Goal: Information Seeking & Learning: Learn about a topic

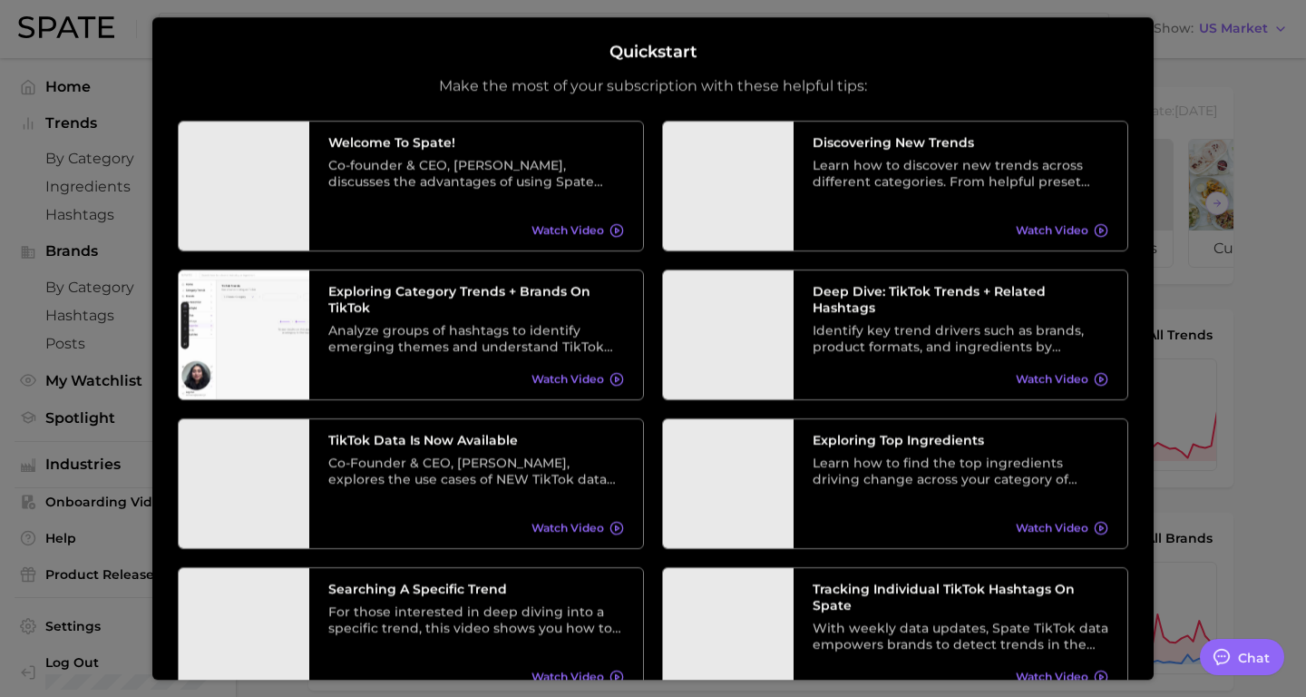
type textarea "x"
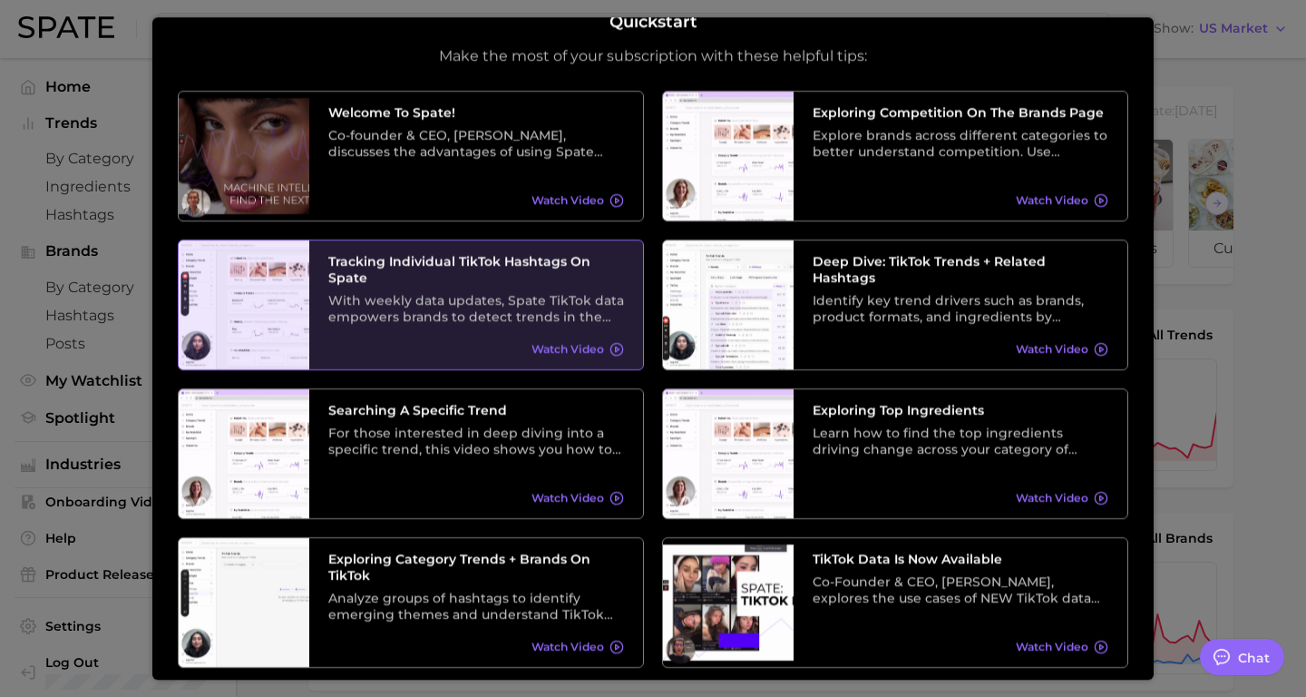
scroll to position [40, 0]
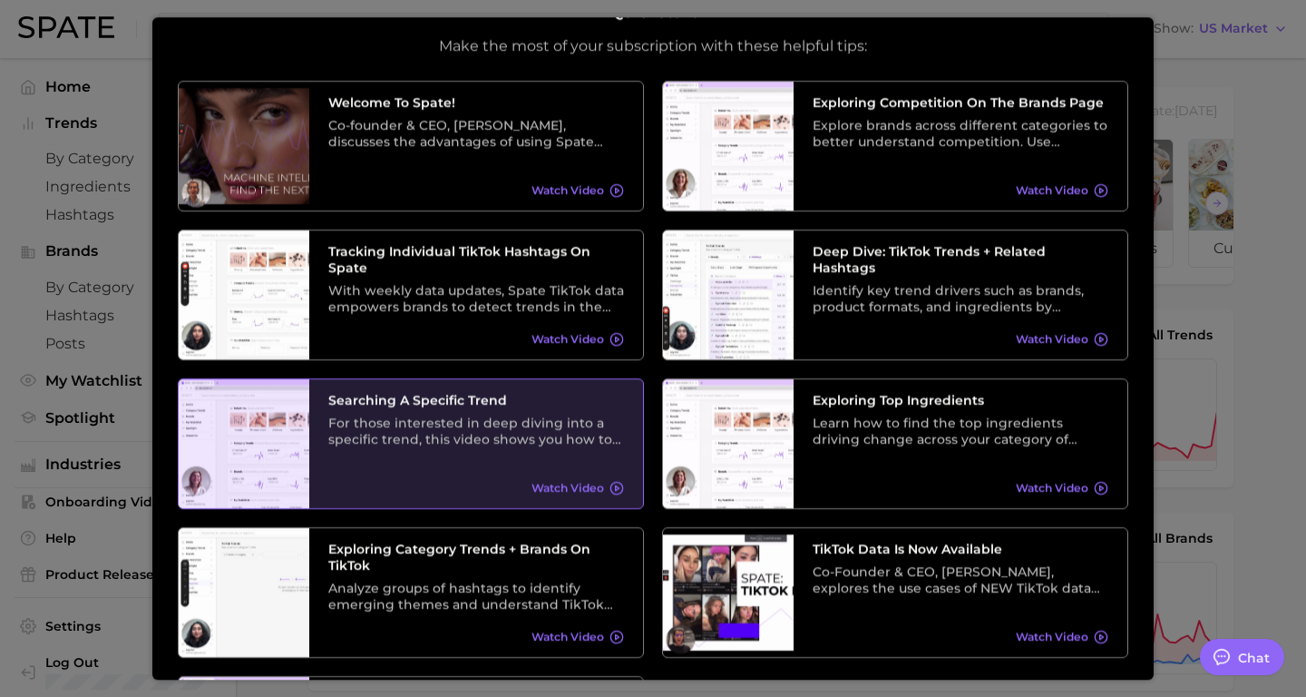
click at [549, 422] on div "For those interested in deep diving into a specific trend, this video shows you…" at bounding box center [476, 431] width 296 height 33
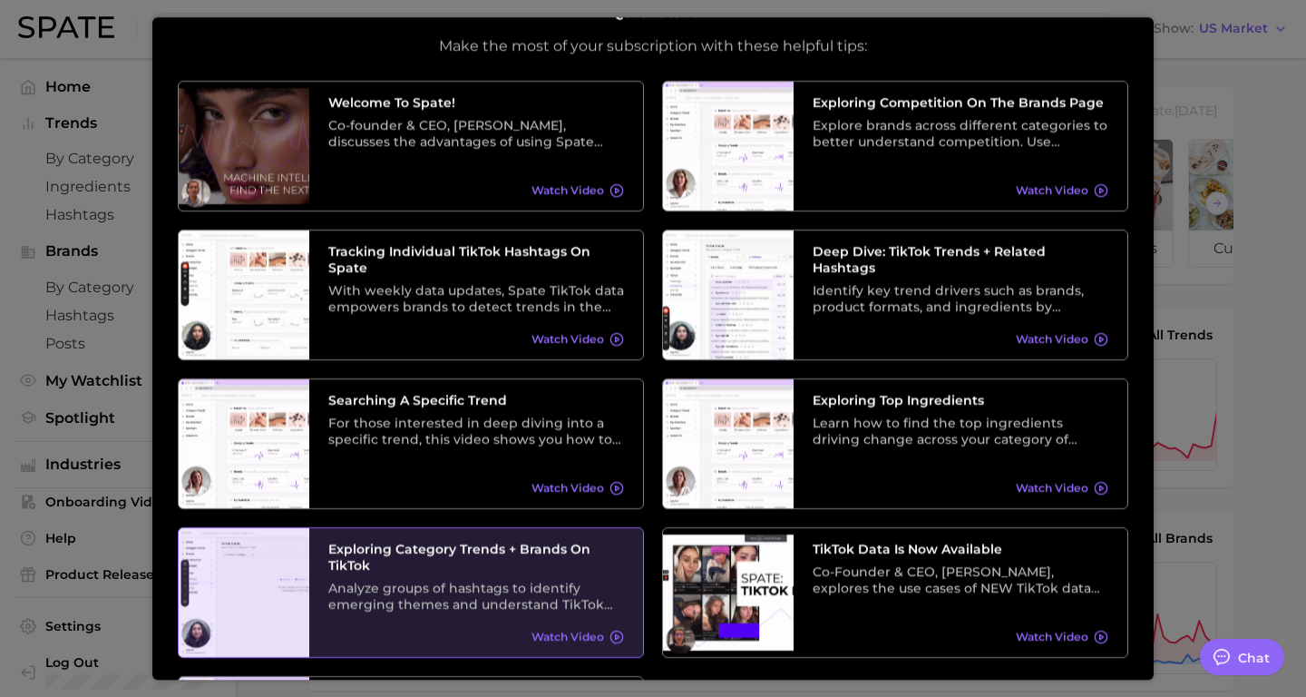
click at [571, 539] on div "Exploring Category Trends + Brands on TikTok Analyze groups of hashtags to iden…" at bounding box center [476, 592] width 334 height 129
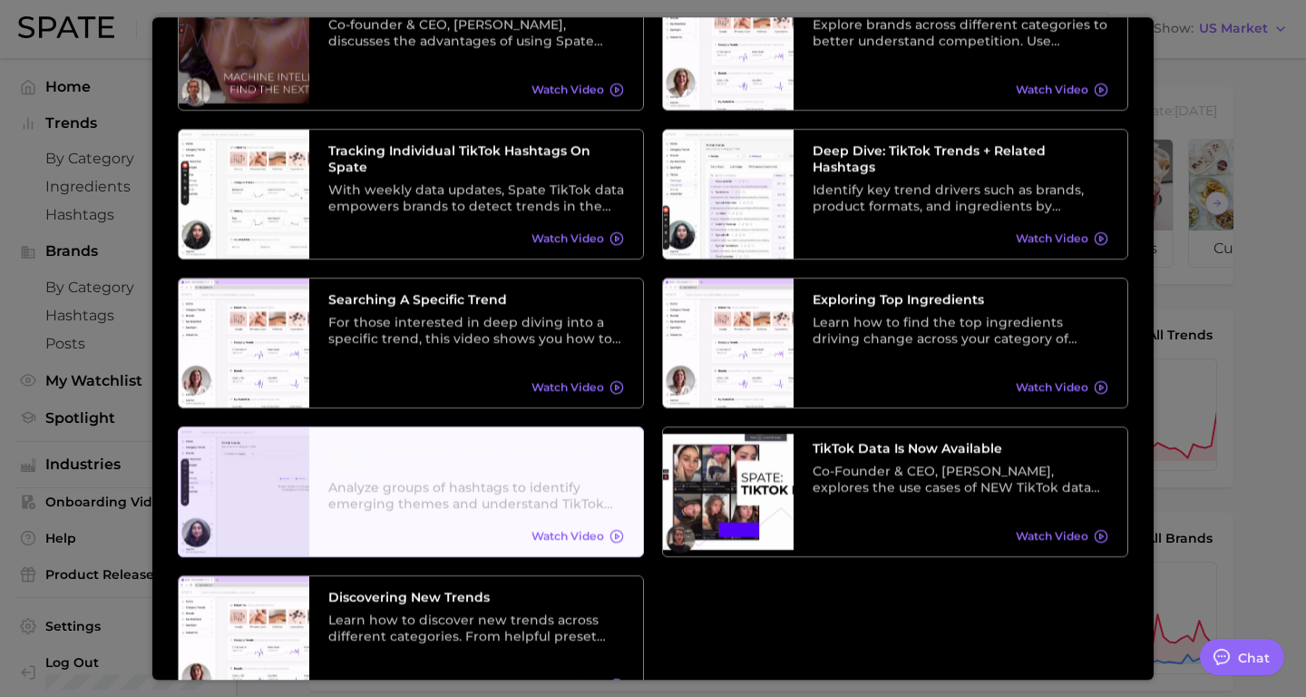
scroll to position [236, 0]
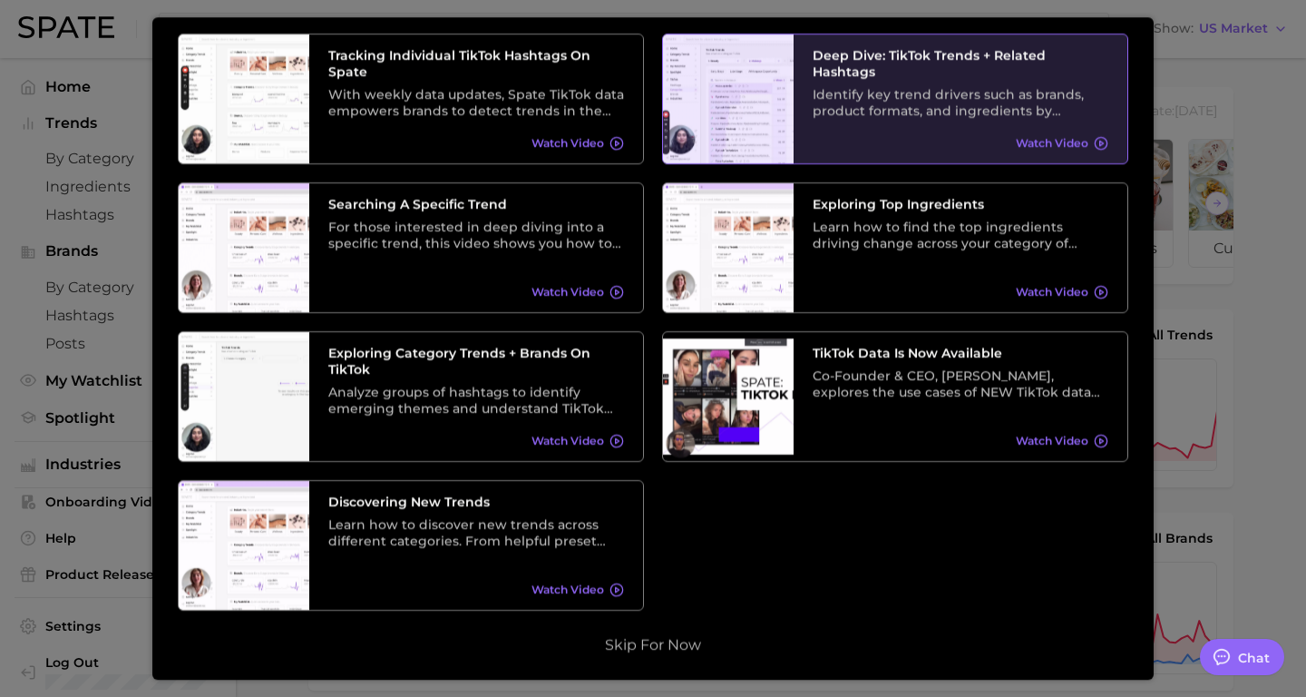
click at [871, 135] on div "Deep Dive: TikTok Trends + Related Hashtags Identify key trend drivers such as …" at bounding box center [961, 98] width 334 height 129
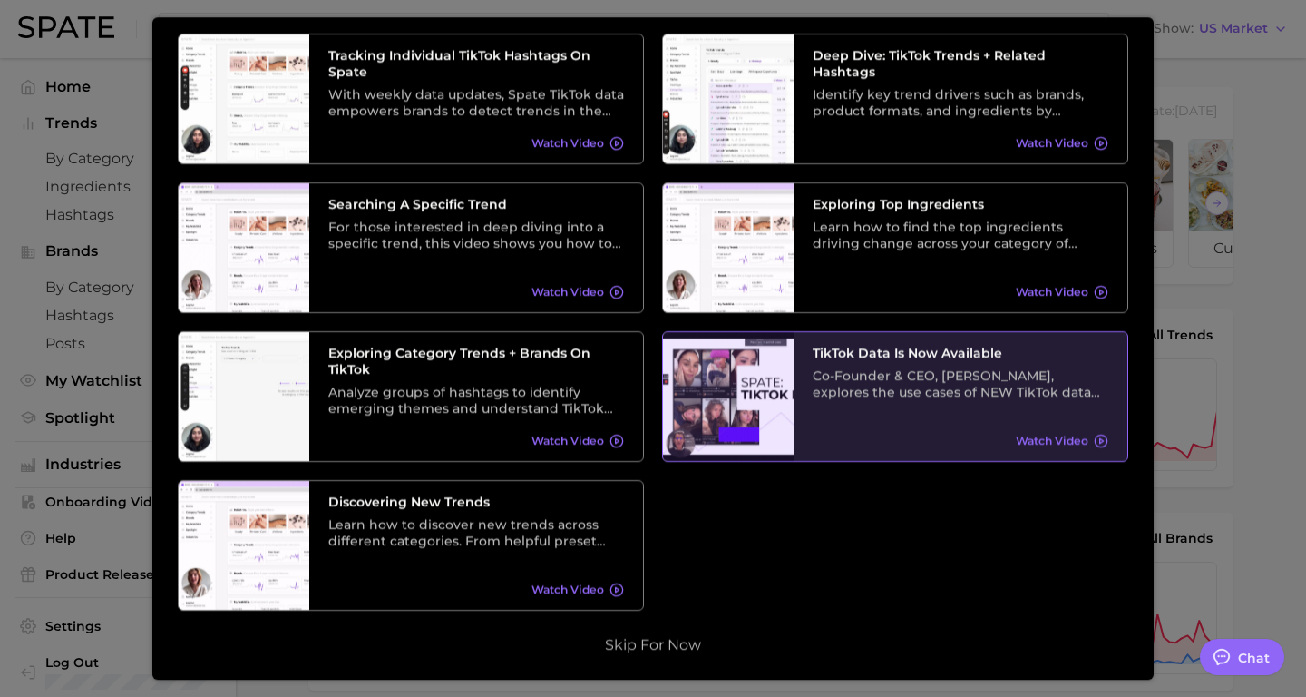
click at [854, 423] on div "TikTok data is now available Co-Founder & CEO, [PERSON_NAME], explores the use …" at bounding box center [961, 396] width 334 height 129
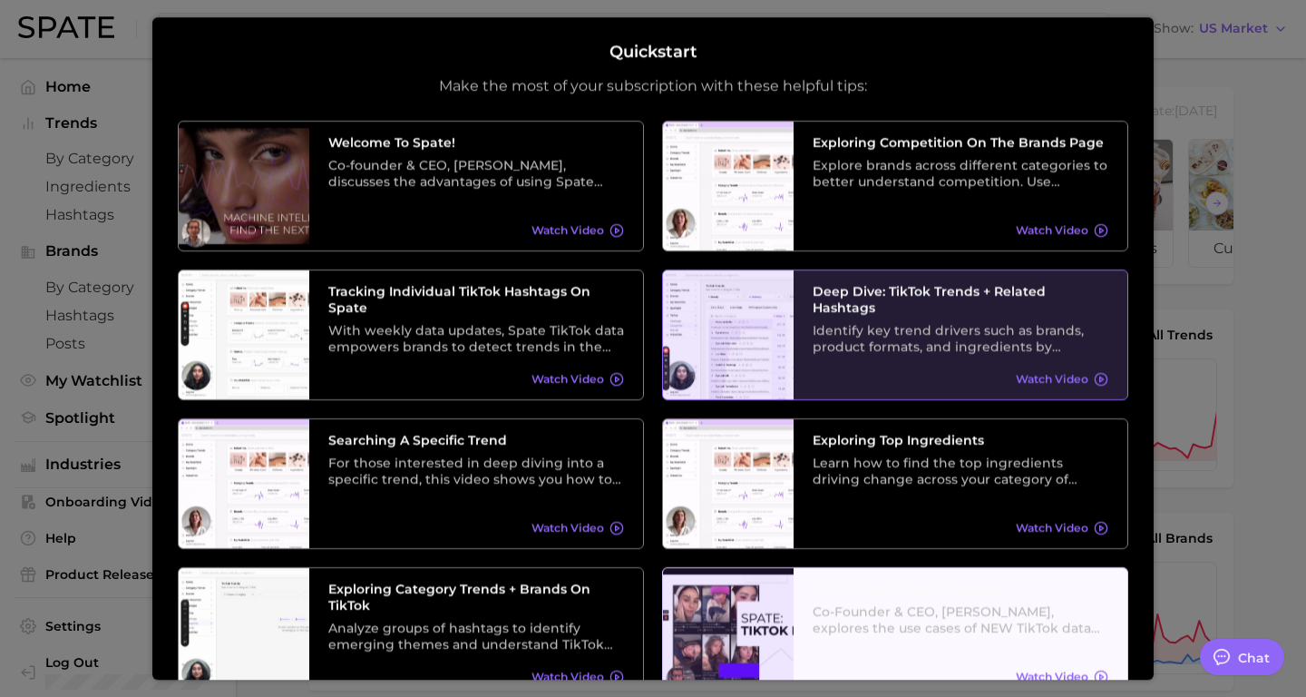
scroll to position [1, 0]
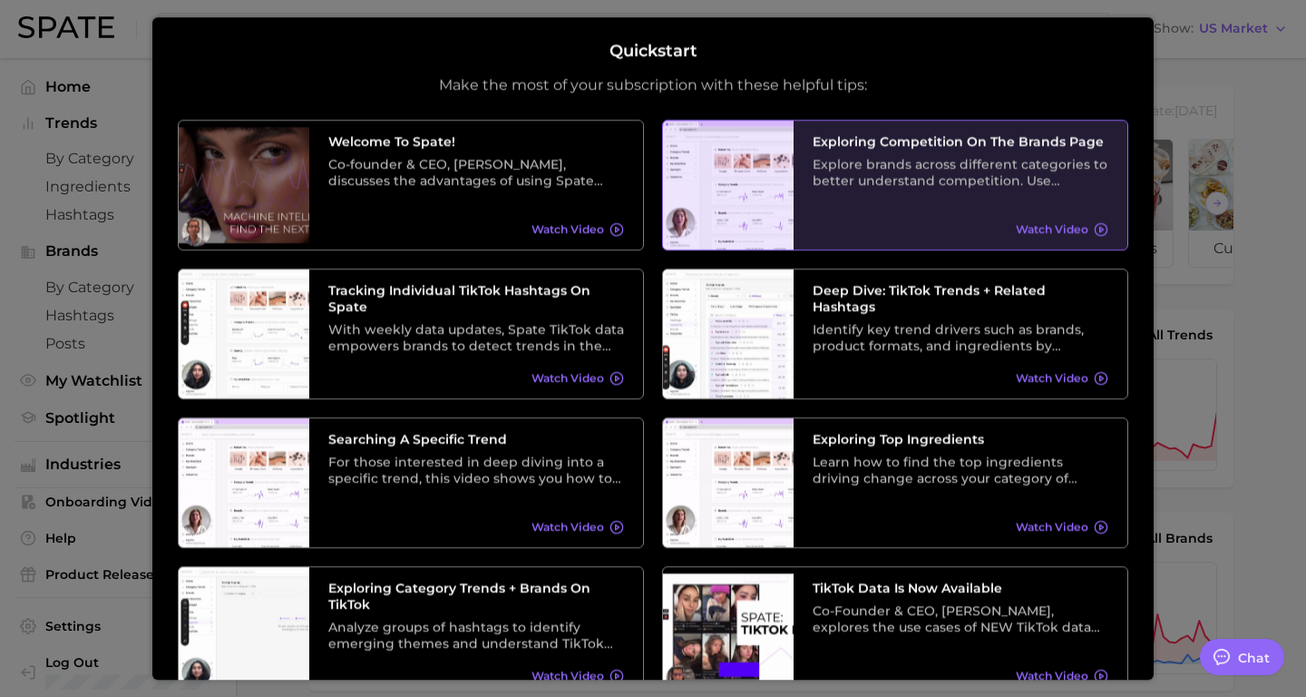
click at [901, 167] on div "Explore brands across different categories to better understand competition. Us…" at bounding box center [961, 172] width 296 height 33
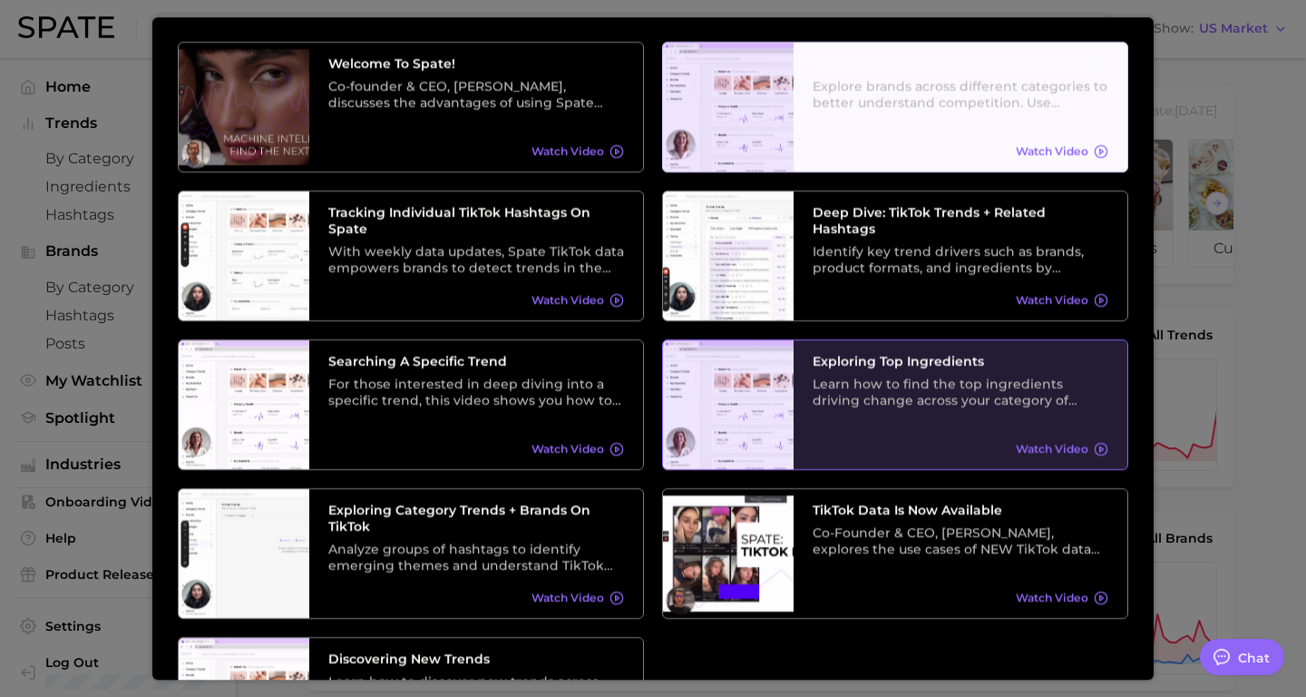
scroll to position [83, 0]
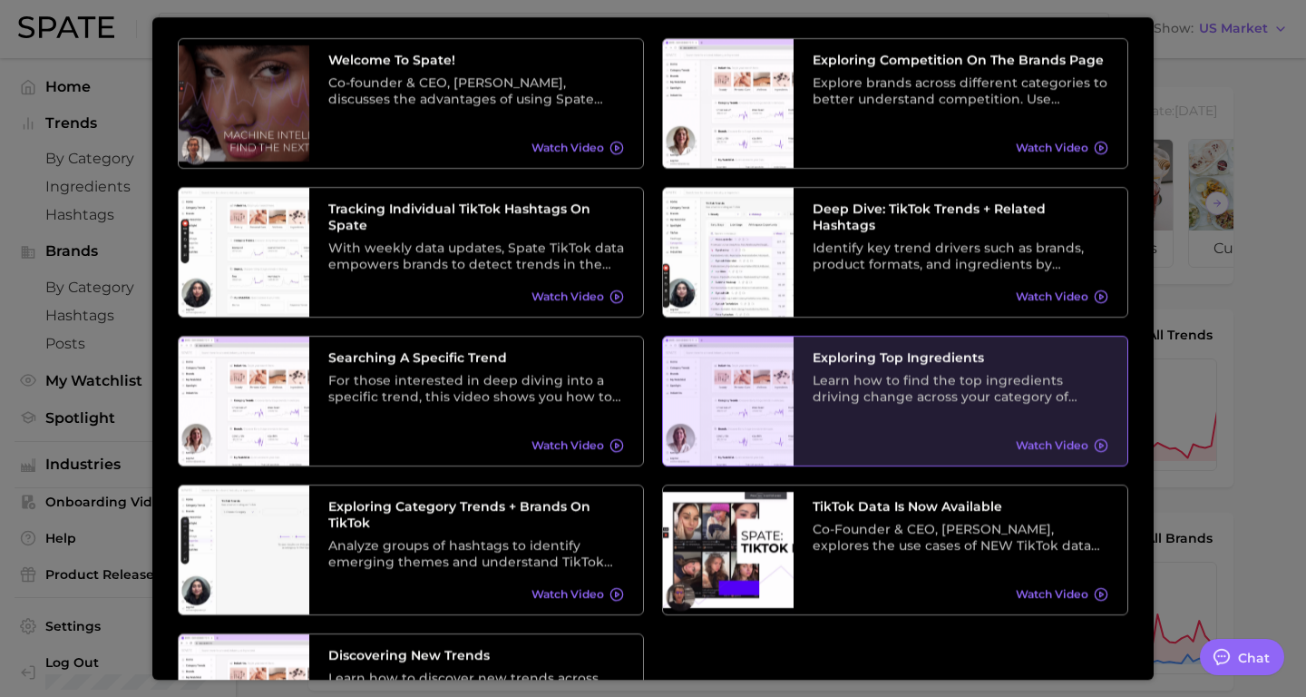
click at [888, 400] on div "Learn how to find the top ingredients driving change across your category of ch…" at bounding box center [961, 388] width 296 height 33
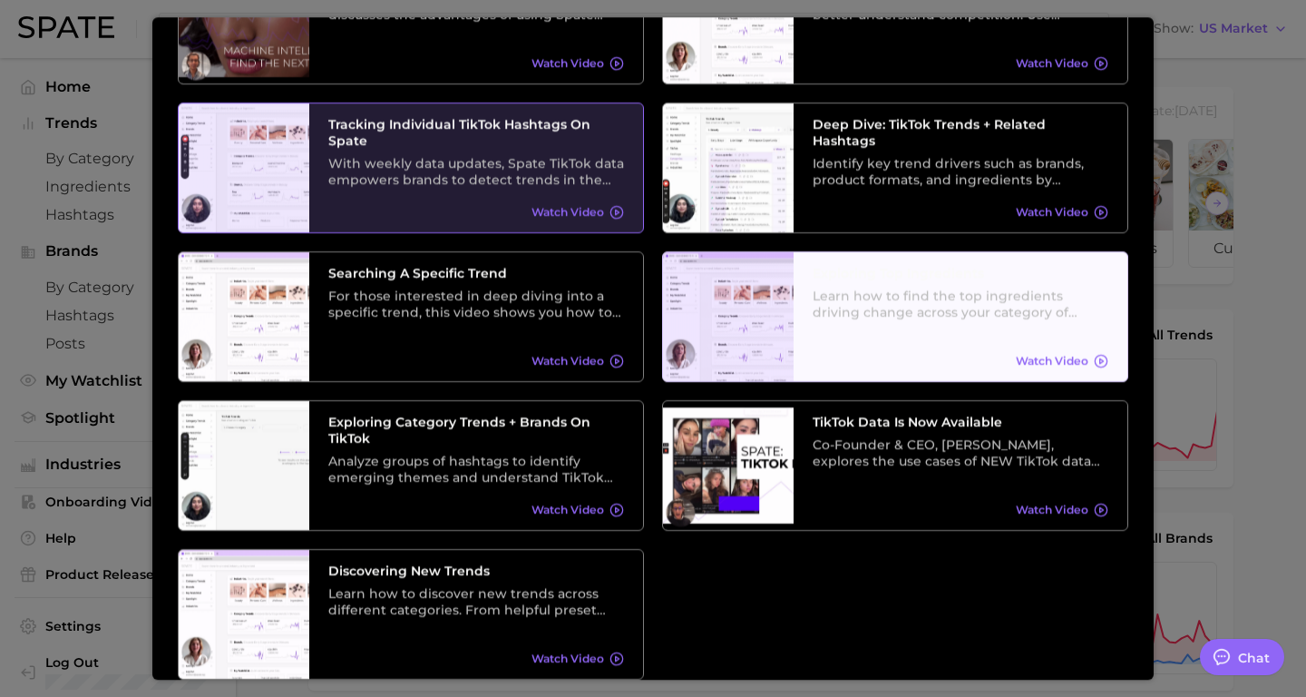
scroll to position [236, 0]
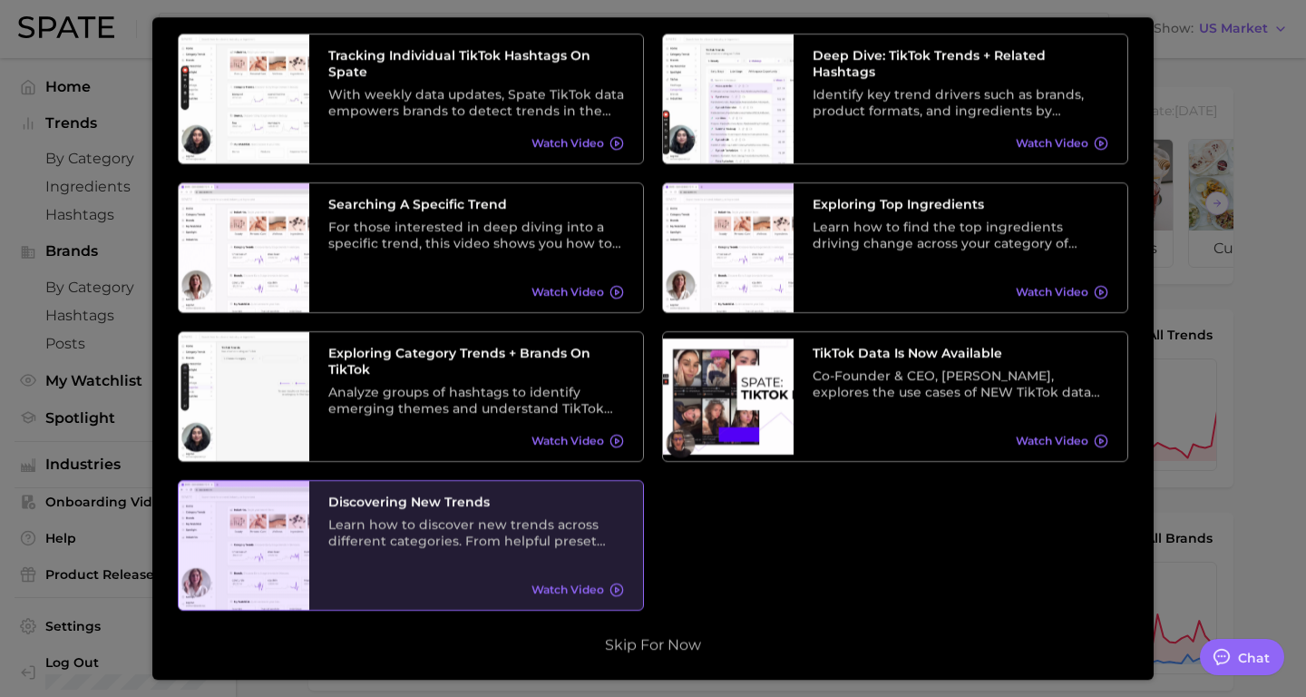
click at [424, 583] on div "Discovering New Trends Learn how to discover new trends across different catego…" at bounding box center [476, 545] width 334 height 129
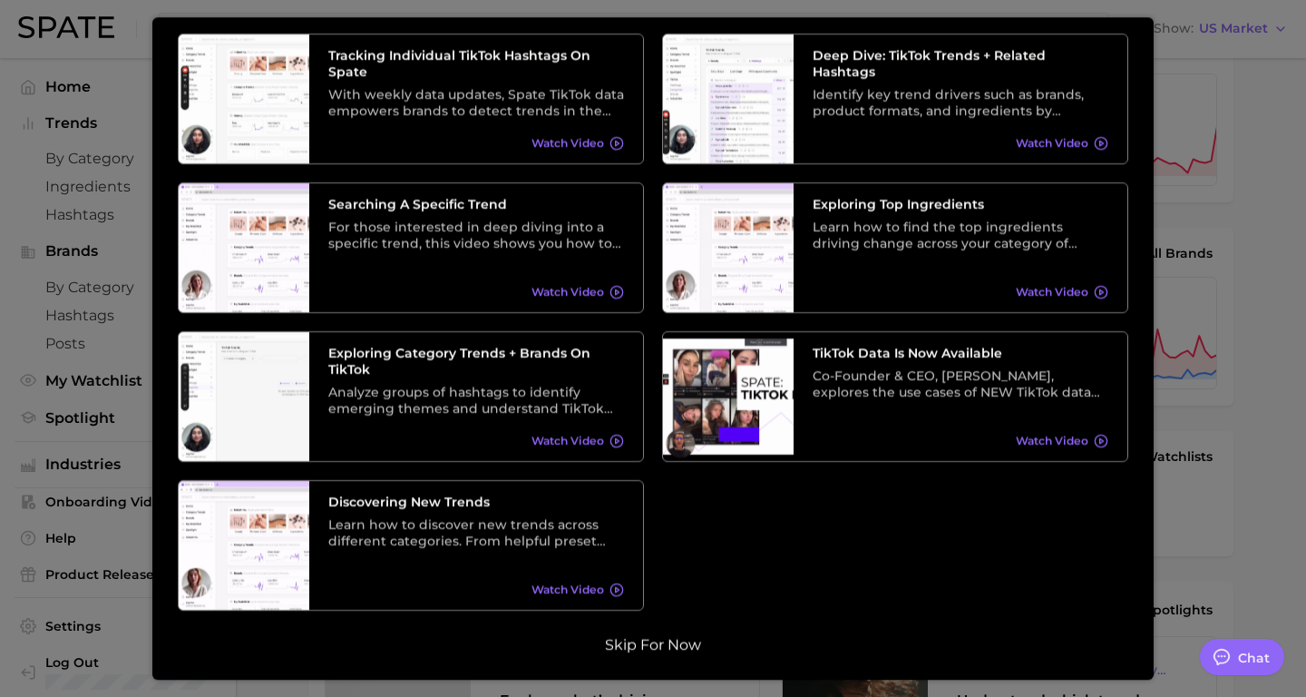
click at [667, 637] on button "Skip for now" at bounding box center [653, 645] width 107 height 18
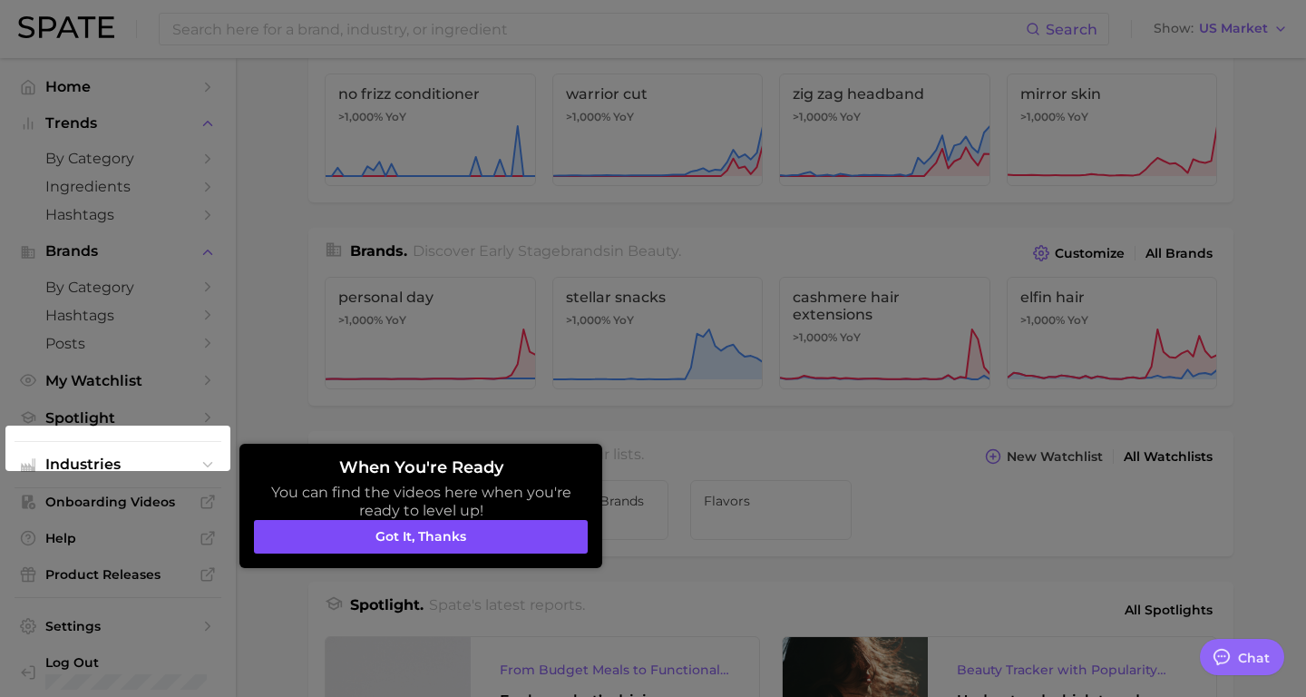
click at [385, 540] on button "Got it, thanks" at bounding box center [421, 537] width 334 height 34
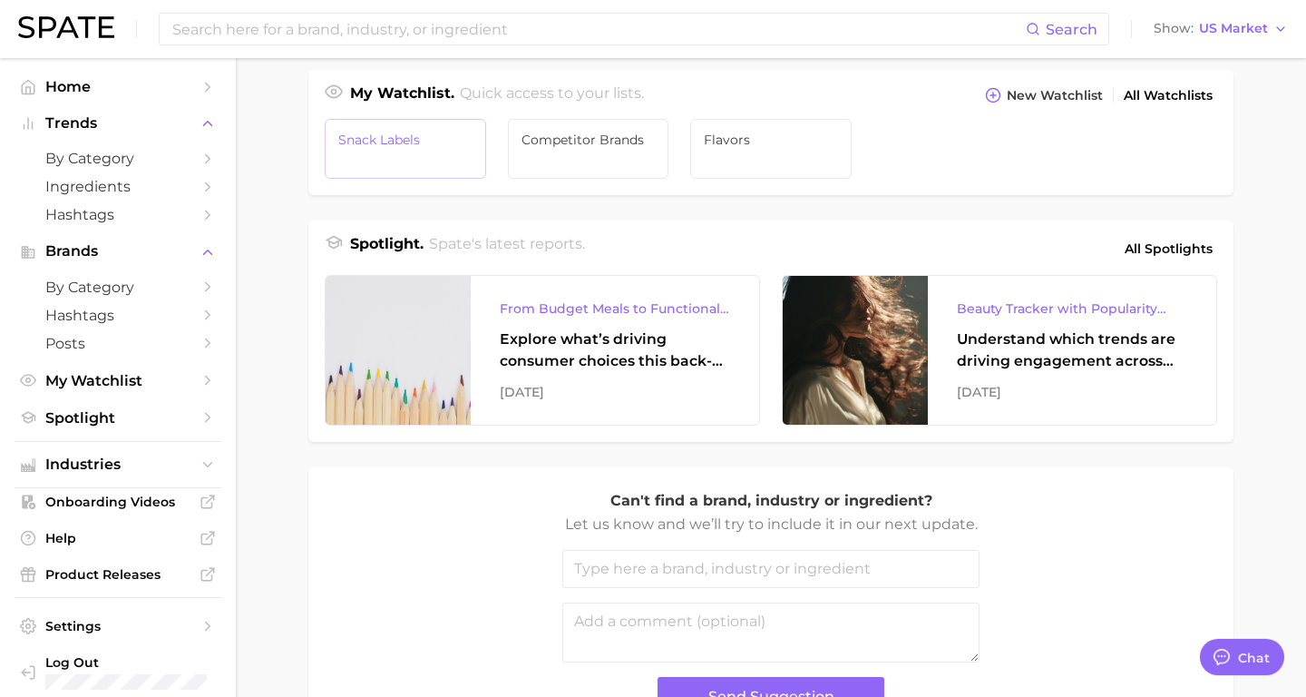
scroll to position [647, 0]
